Goal: Task Accomplishment & Management: Use online tool/utility

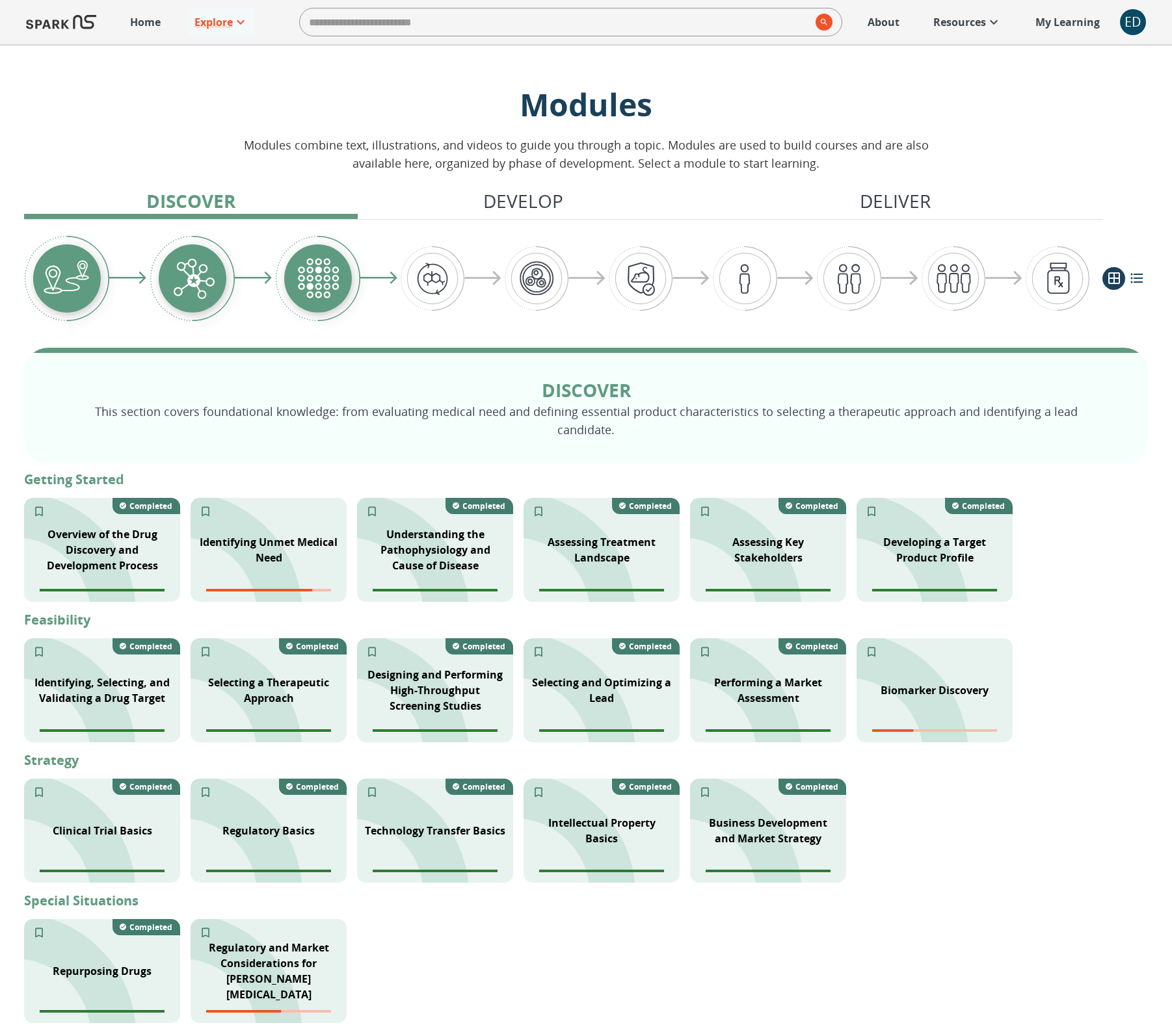
scroll to position [143, 0]
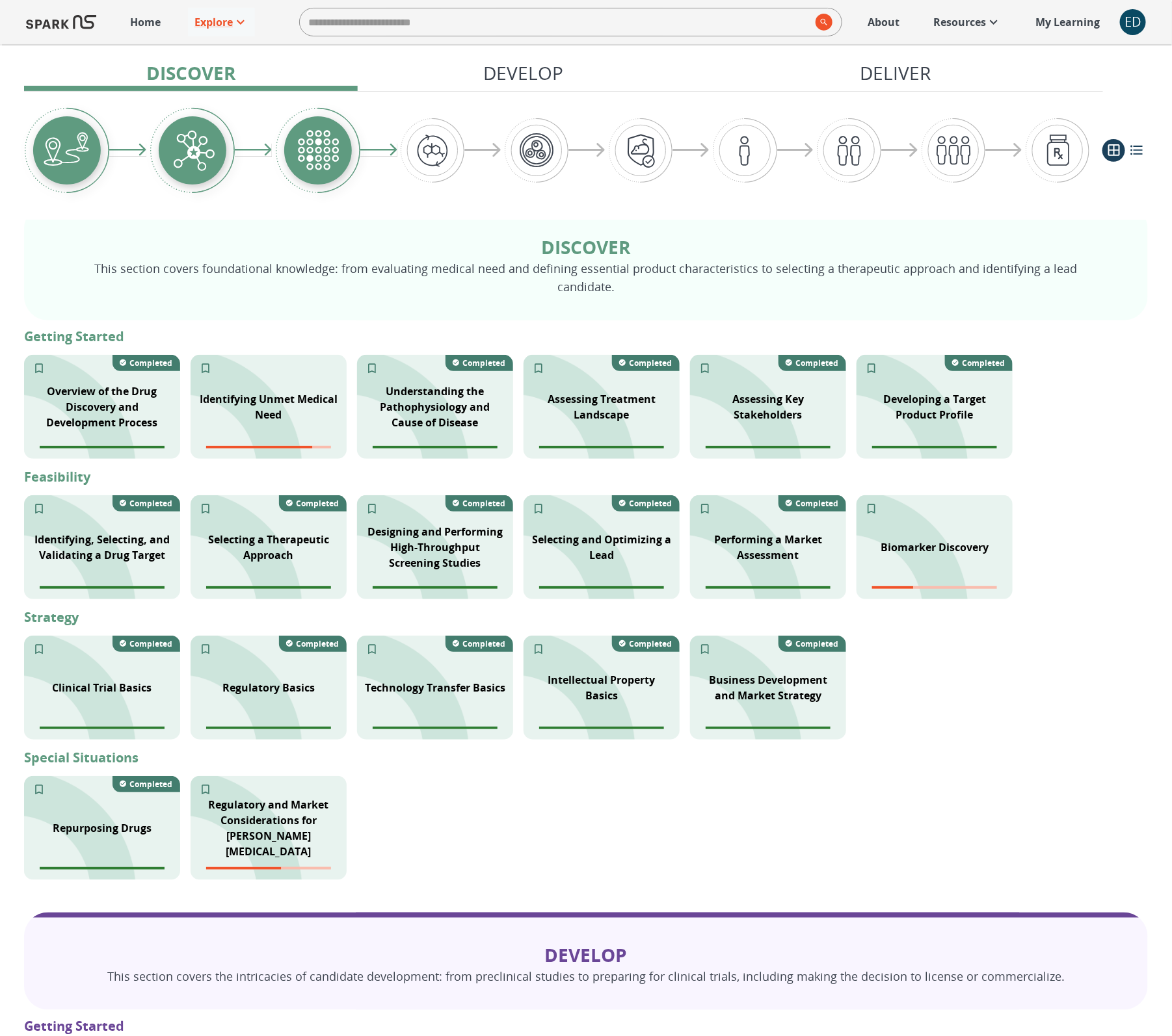
click at [1136, 25] on div "ED" at bounding box center [1132, 22] width 26 height 26
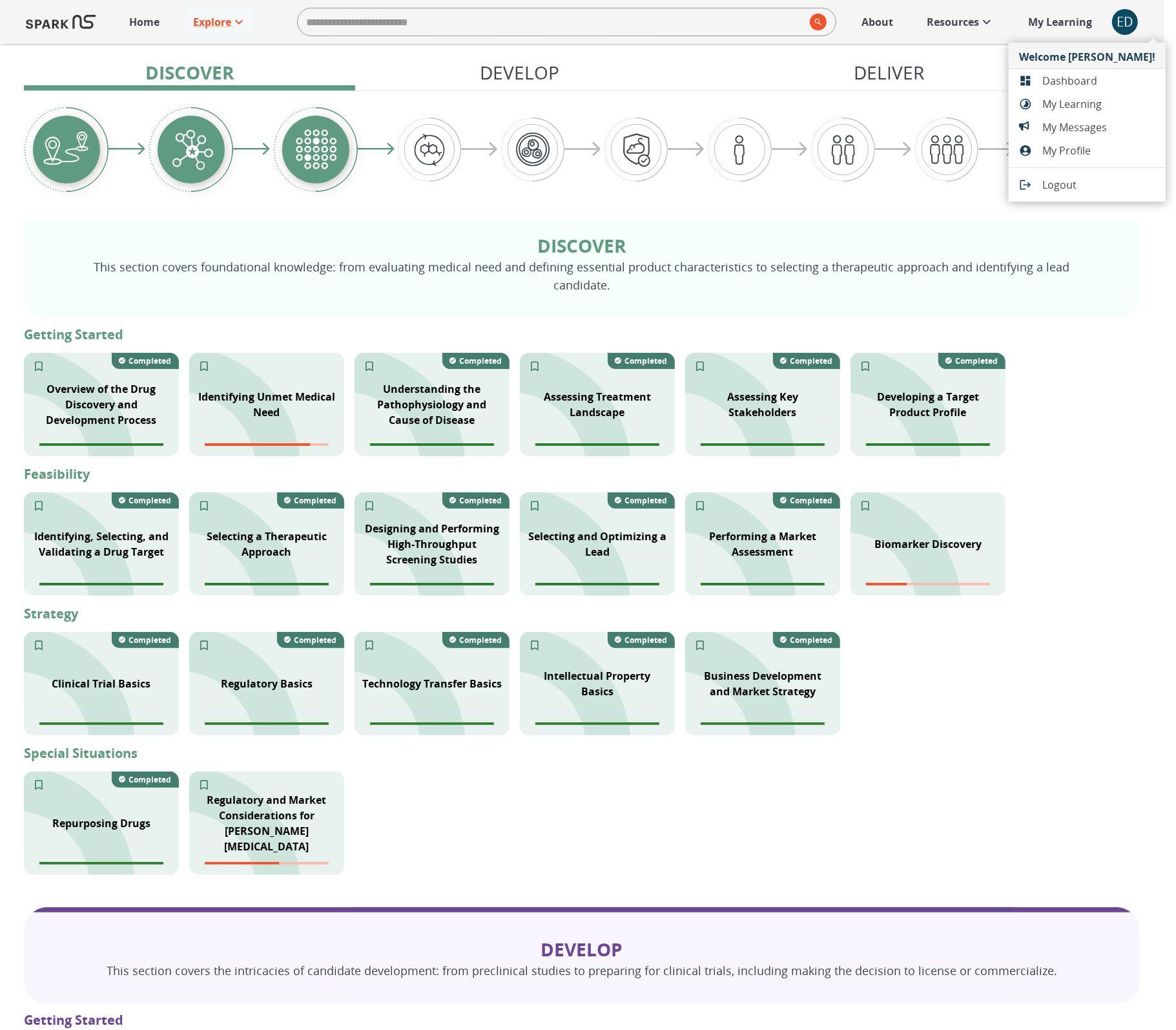
click at [1096, 77] on span "Dashboard" at bounding box center [1099, 80] width 113 height 16
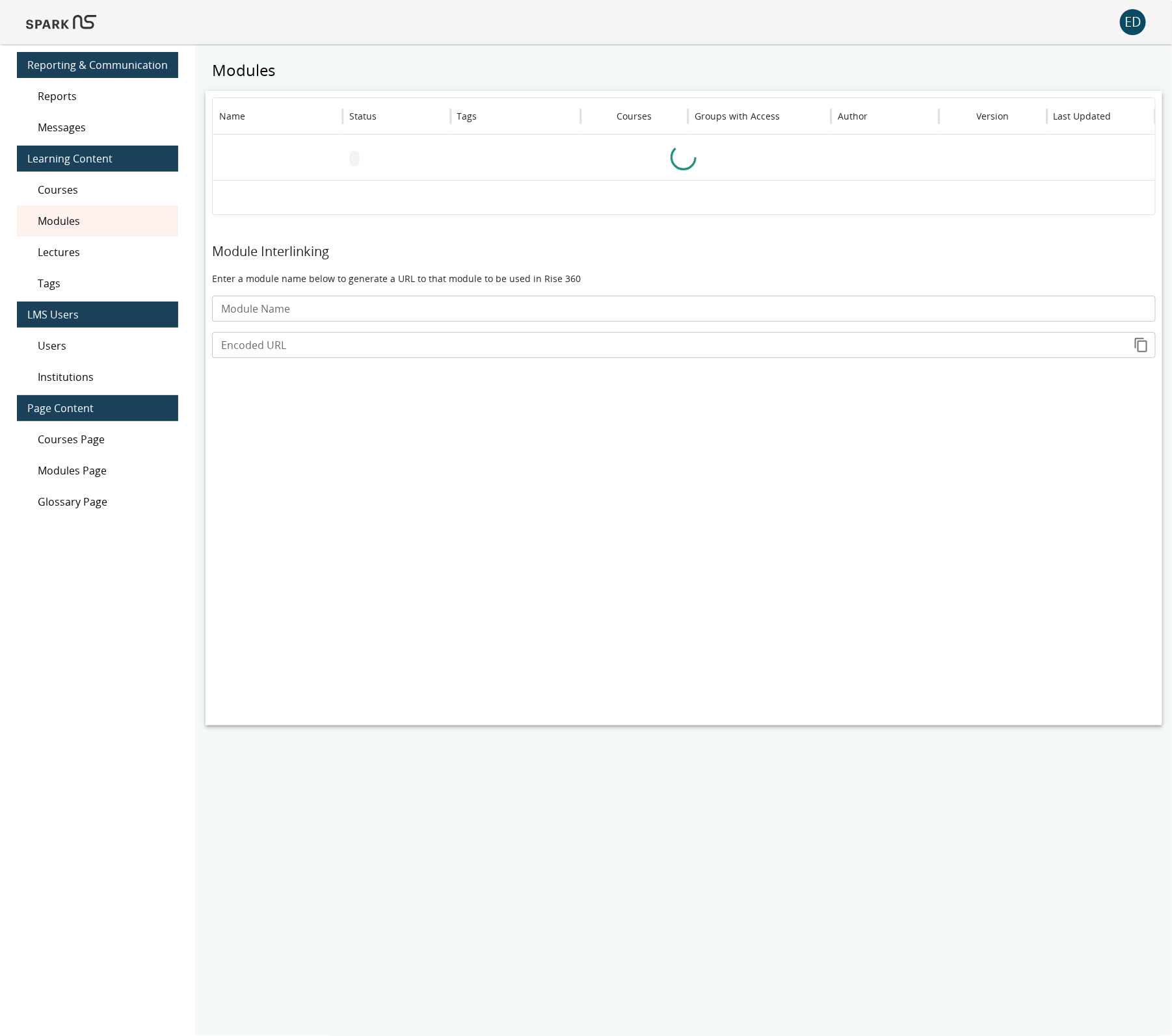
click at [126, 221] on span "Modules" at bounding box center [103, 221] width 130 height 16
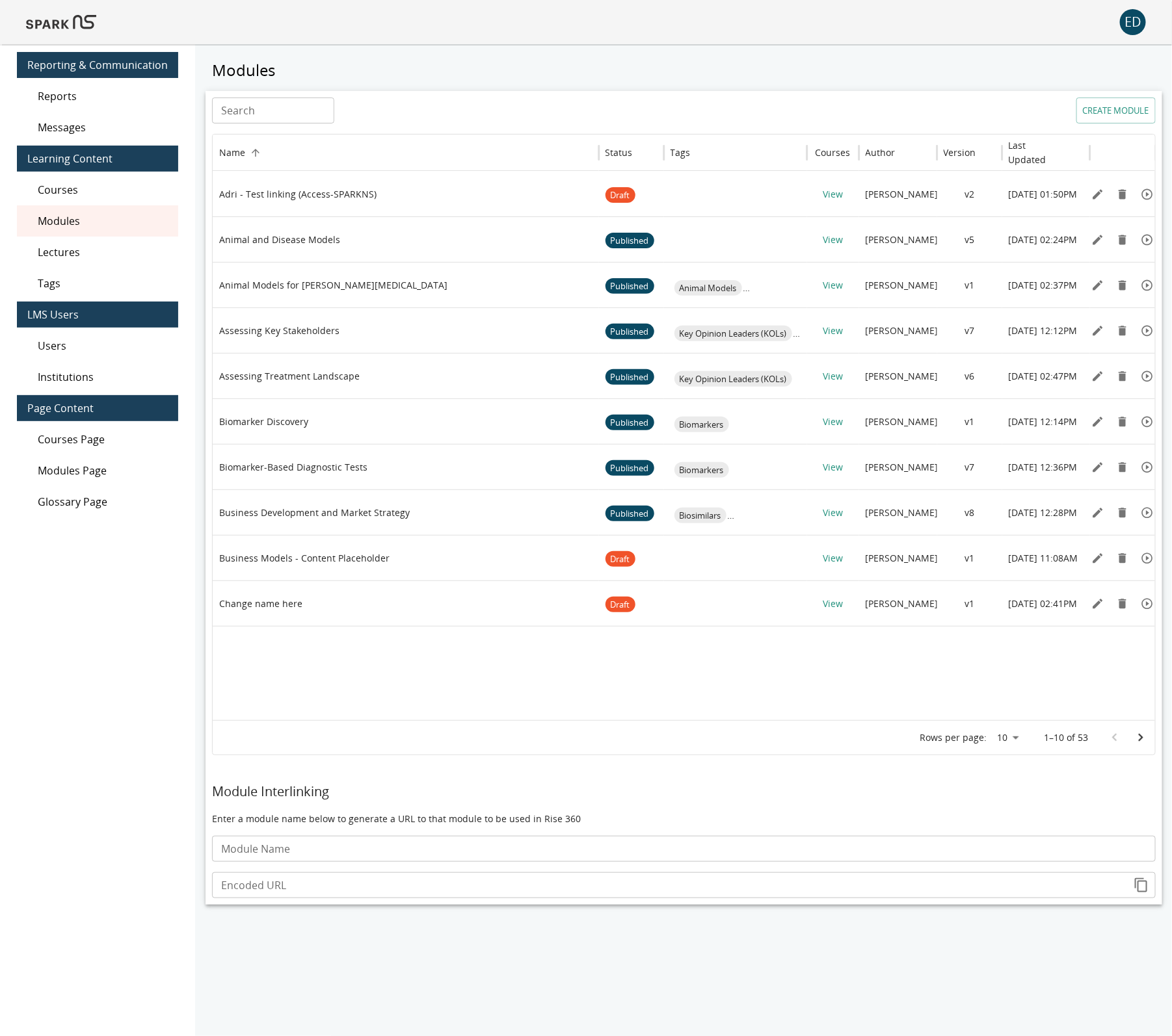
click at [280, 115] on input "Search" at bounding box center [273, 110] width 122 height 26
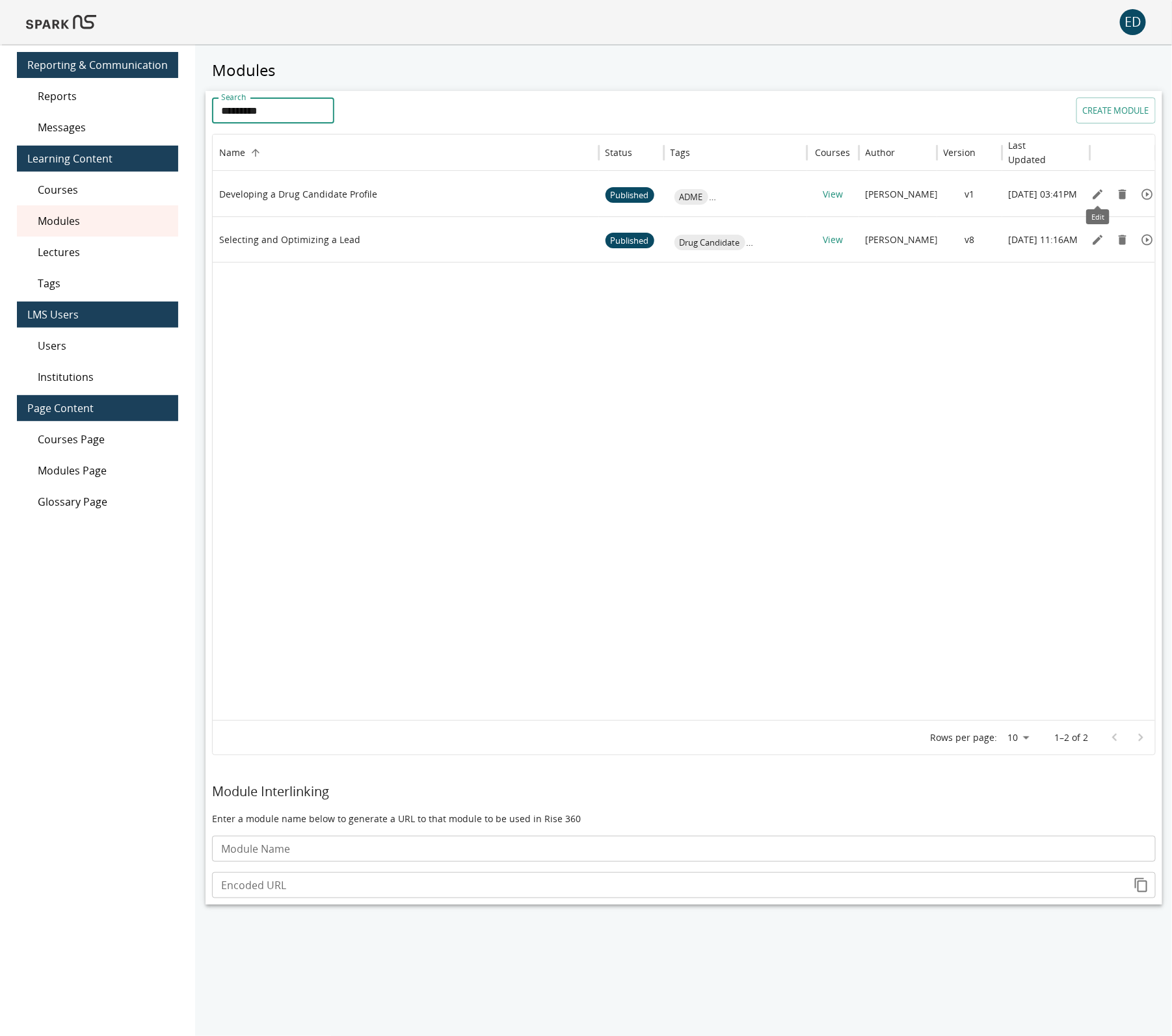
type input "*********"
click at [1095, 197] on icon "Edit" at bounding box center [1098, 195] width 10 height 10
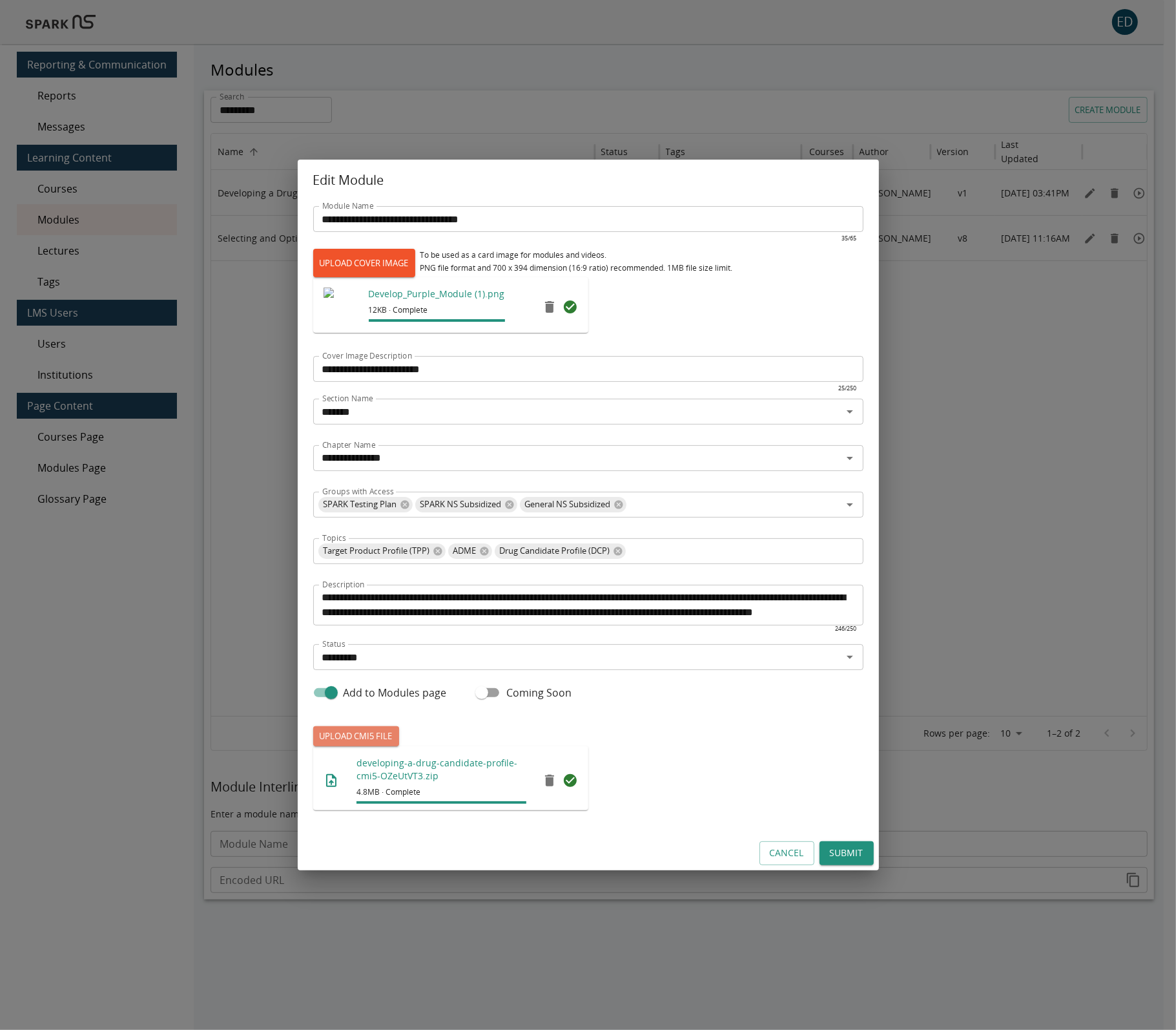
click at [362, 738] on label "UPLOAD CMI5 FILE" at bounding box center [356, 736] width 86 height 20
click at [314, 746] on input "UPLOAD CMI5 FILE" at bounding box center [313, 746] width 1 height 1
type input "**********"
click at [847, 853] on button "Submit" at bounding box center [846, 853] width 54 height 24
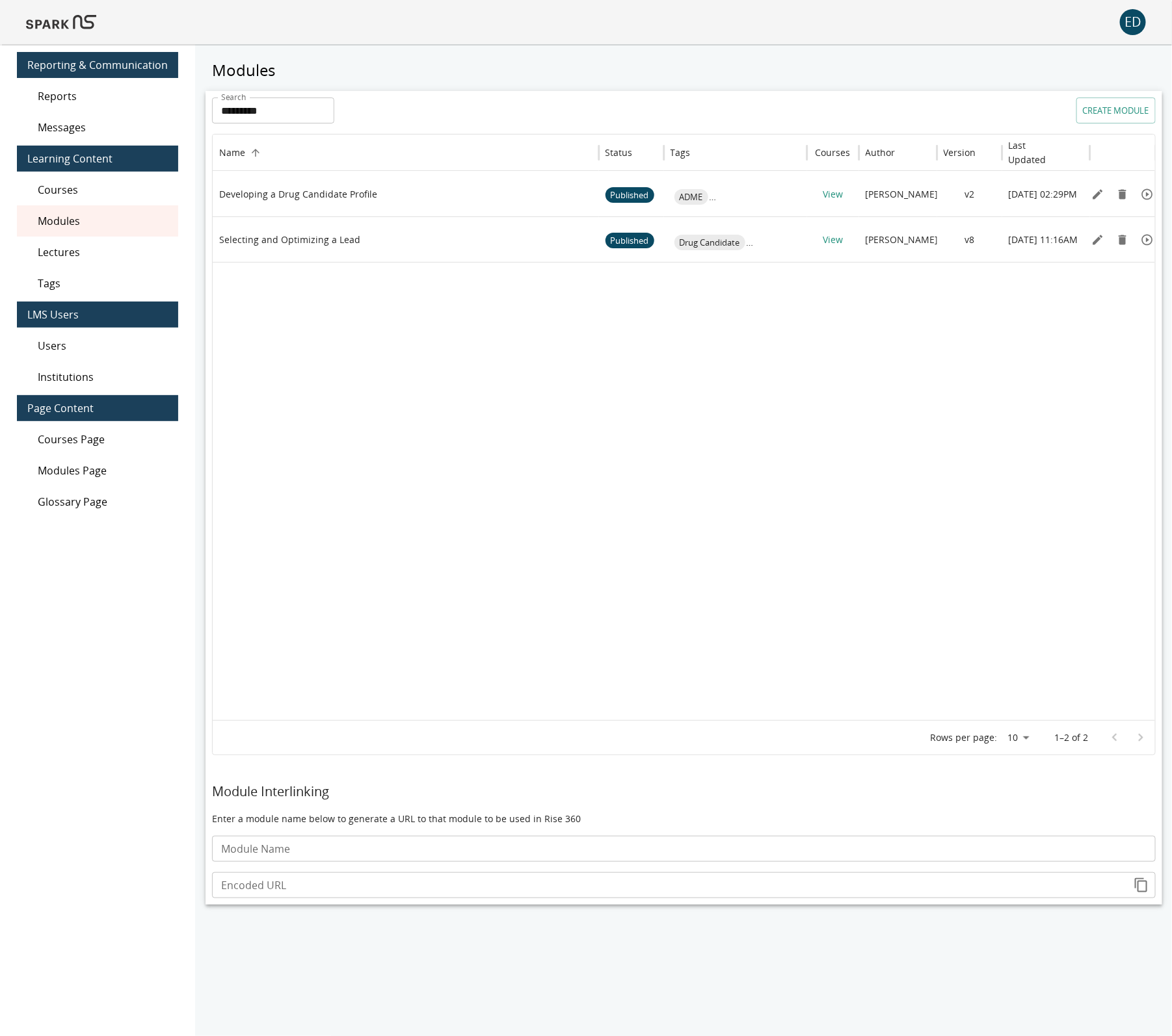
click at [29, 22] on img at bounding box center [61, 22] width 70 height 31
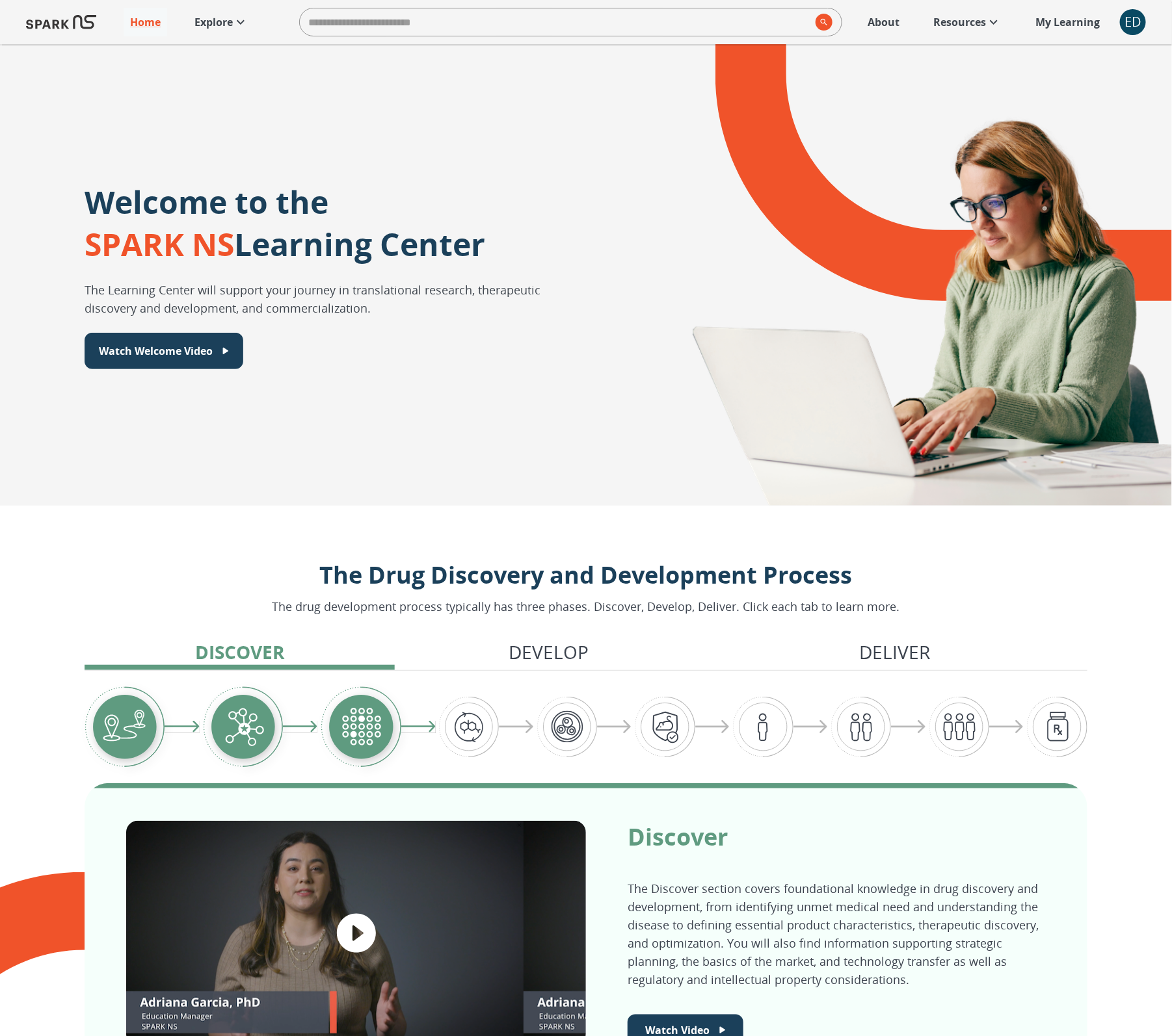
click at [224, 22] on p "Explore" at bounding box center [214, 22] width 39 height 16
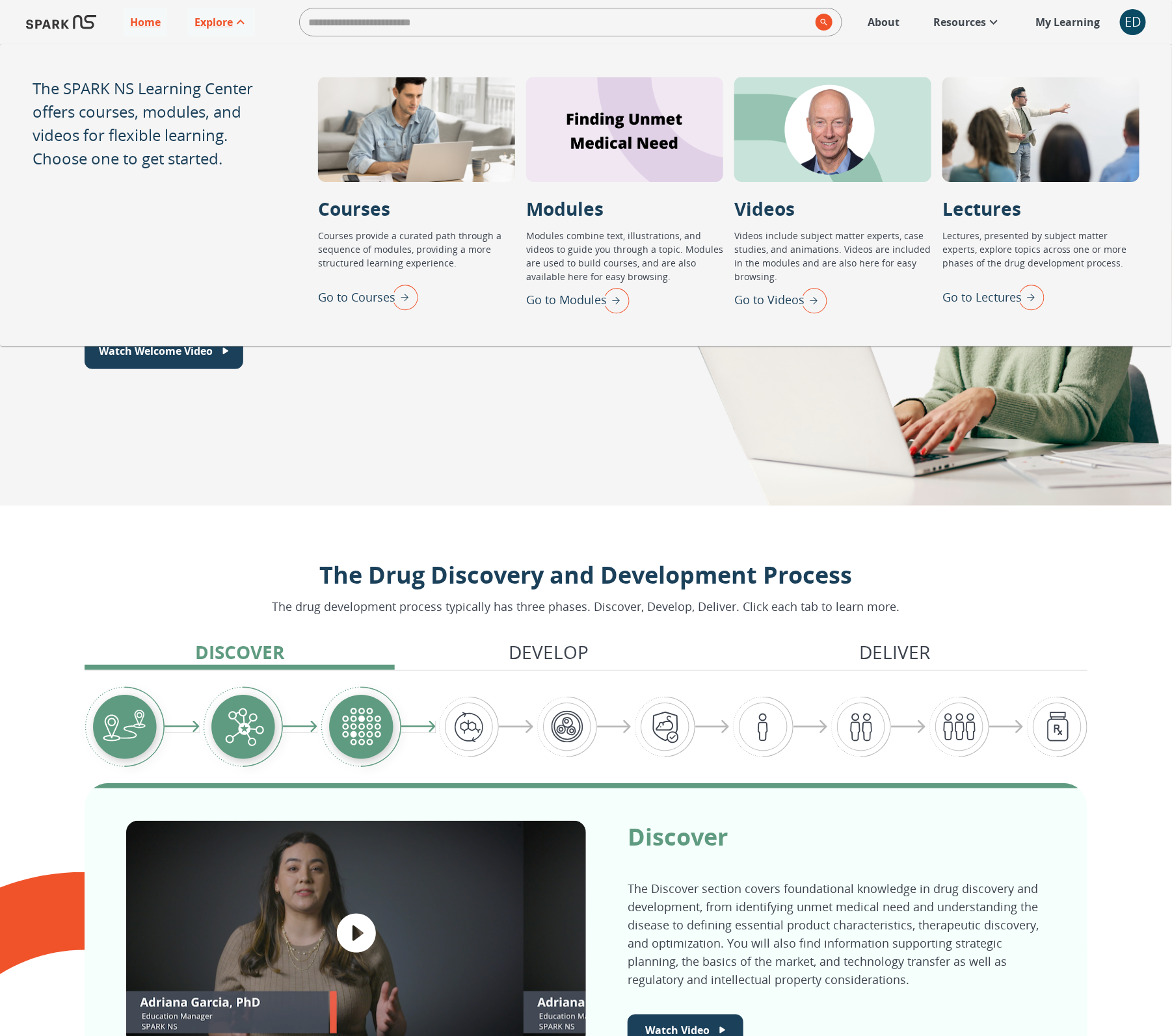
click at [543, 297] on p "Go to Modules" at bounding box center [566, 300] width 81 height 18
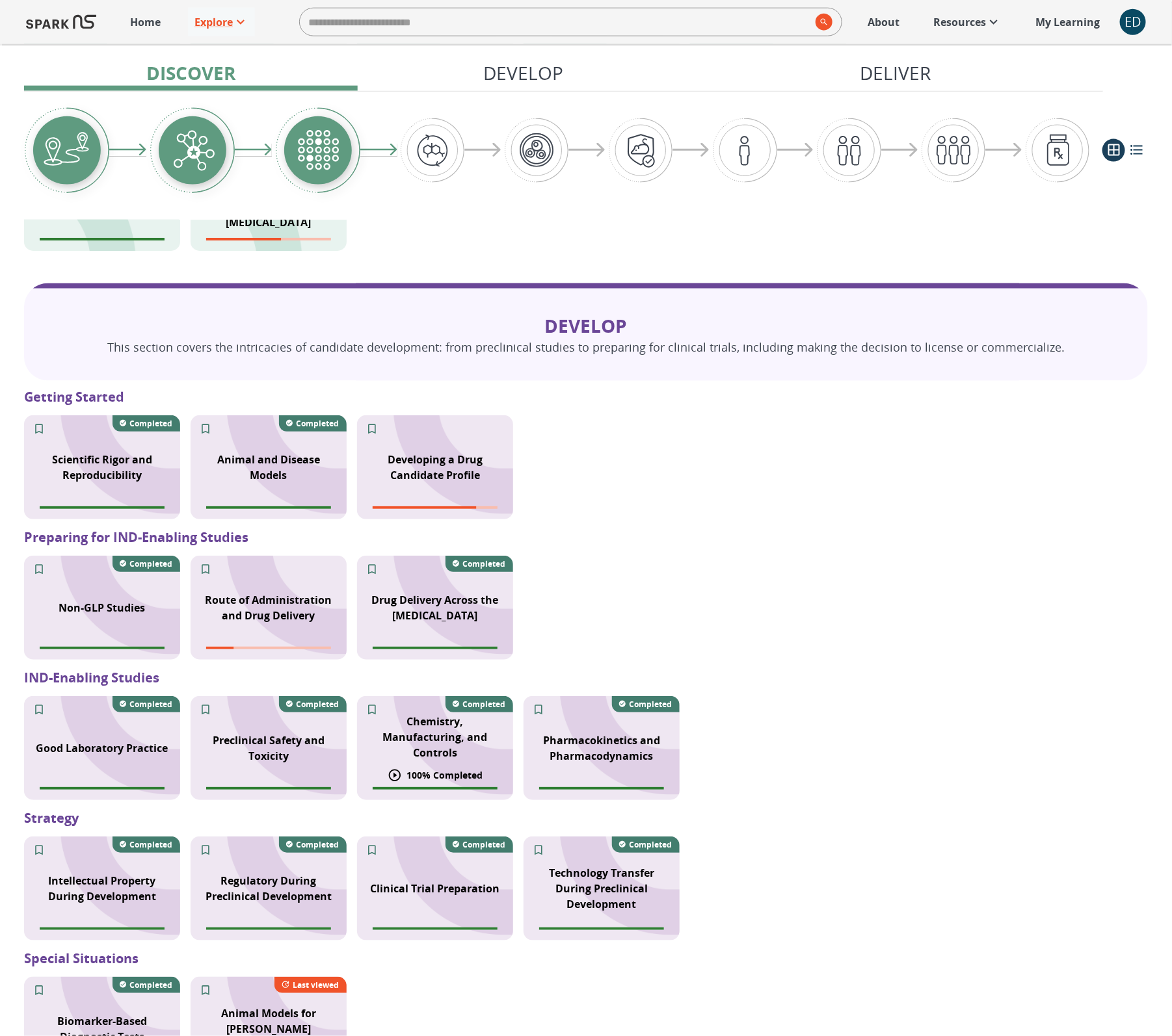
scroll to position [804, 0]
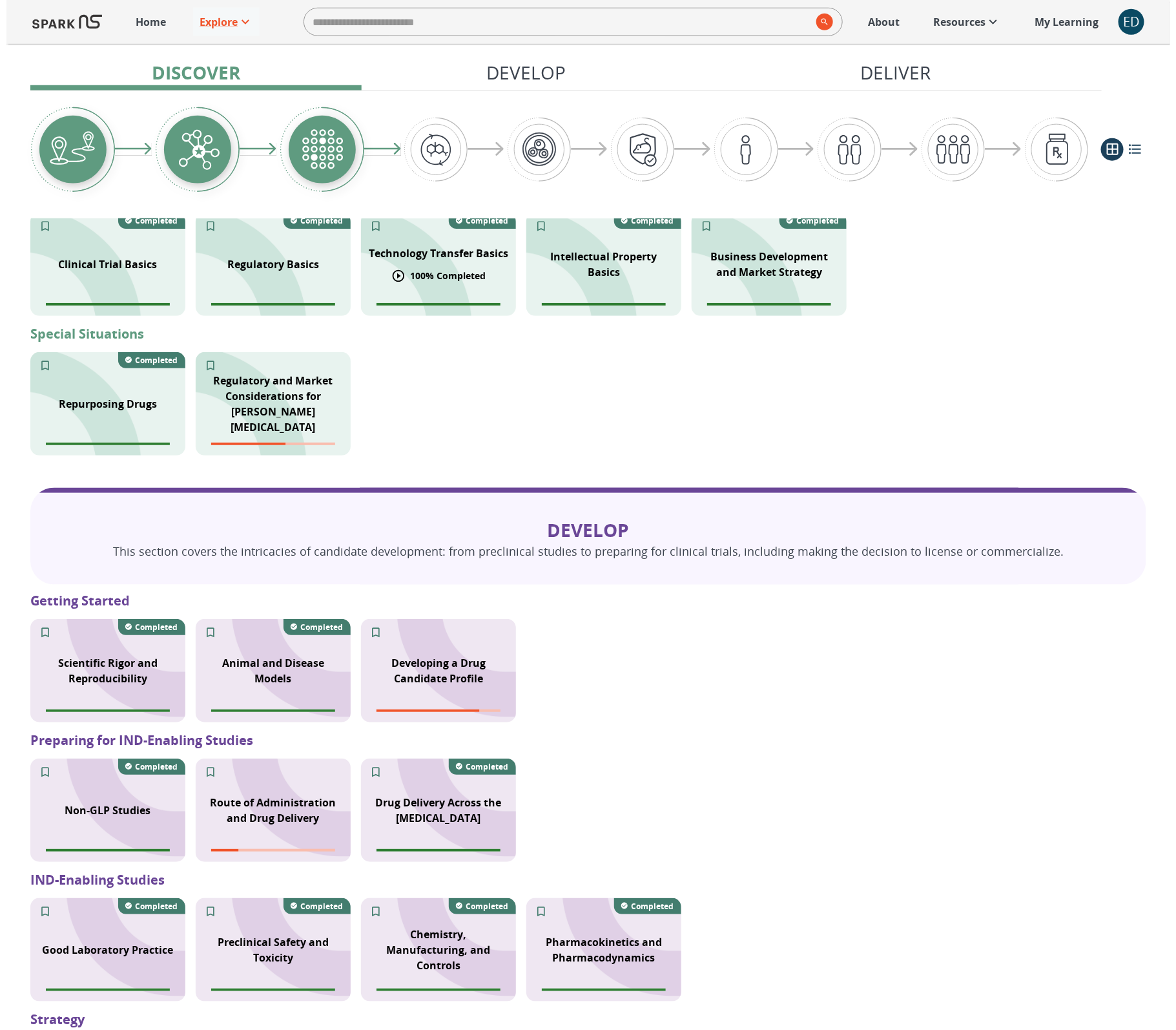
scroll to position [746, 0]
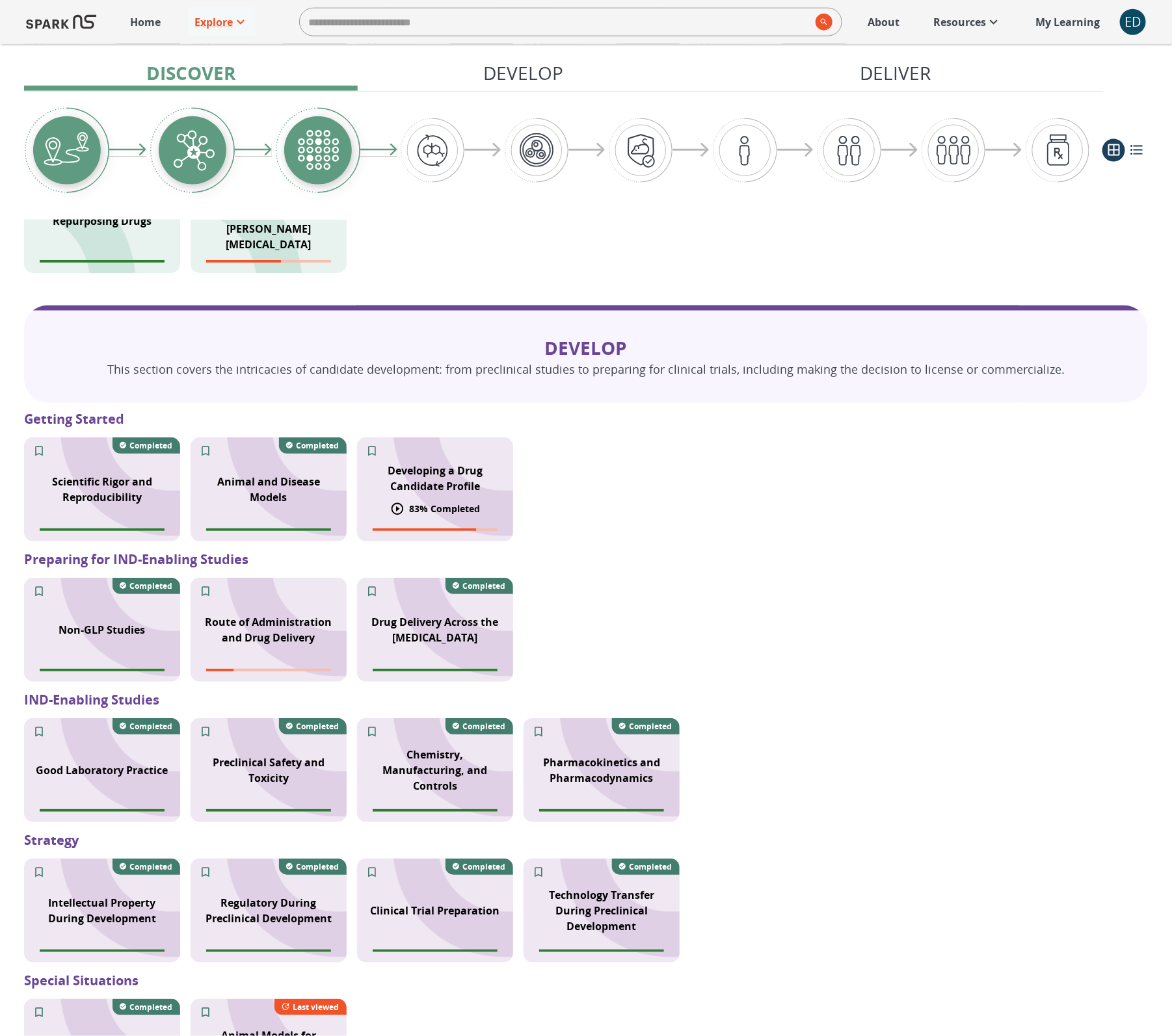
click at [427, 502] on p "83 % Completed" at bounding box center [445, 509] width 71 height 13
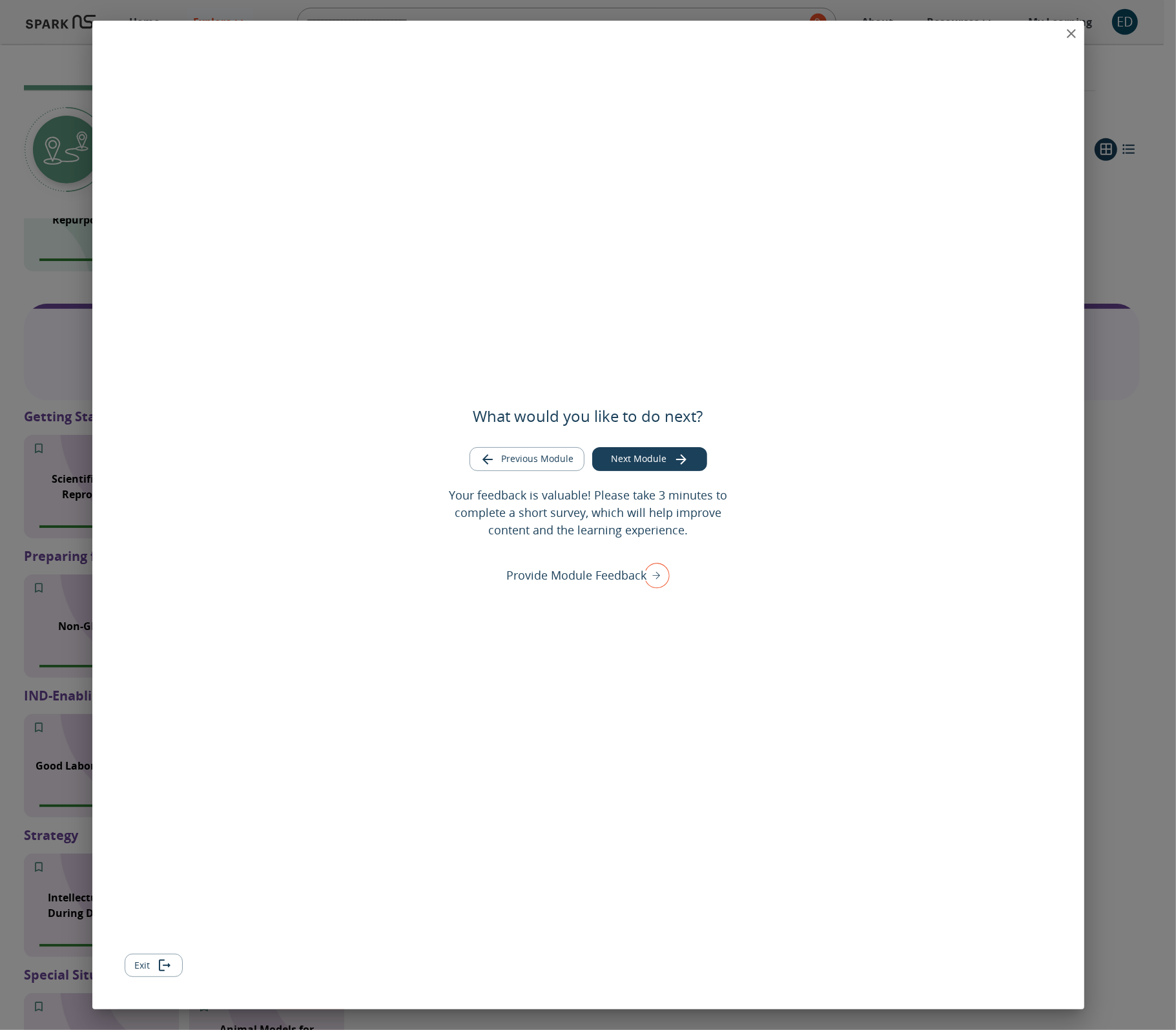
click at [137, 970] on button "Exit" at bounding box center [153, 966] width 58 height 24
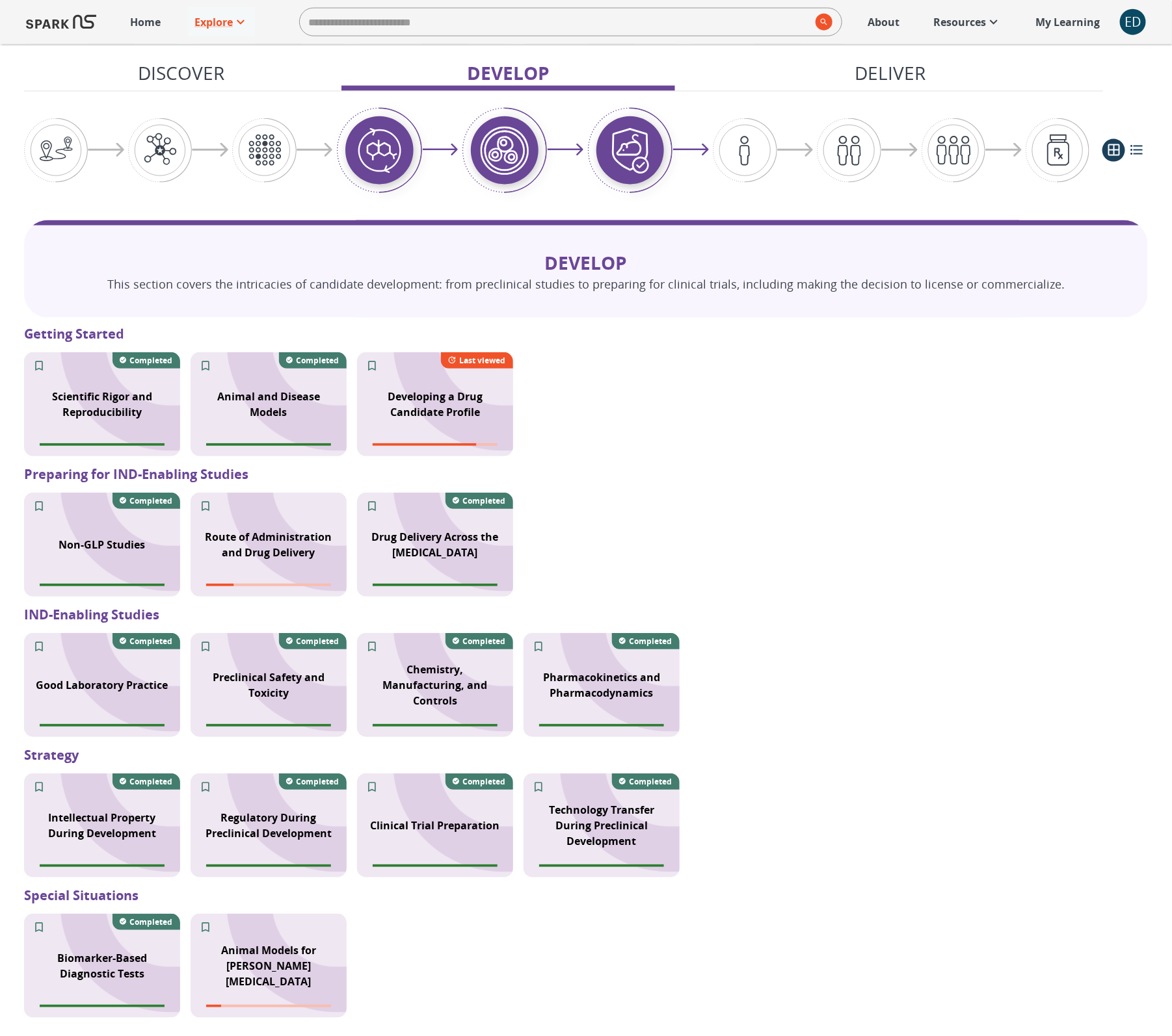
scroll to position [834, 0]
